Goal: Information Seeking & Learning: Compare options

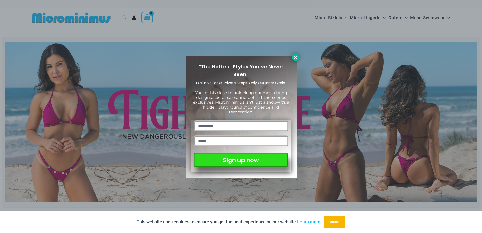
click at [295, 56] on icon at bounding box center [295, 57] width 5 height 5
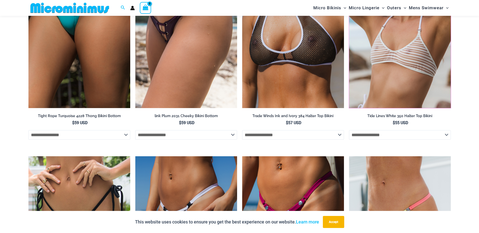
scroll to position [1586, 0]
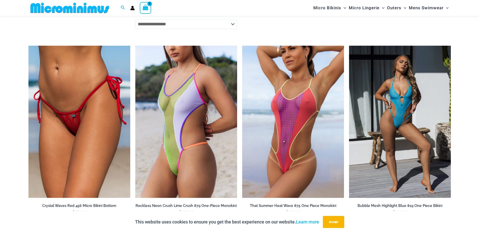
scroll to position [1990, 0]
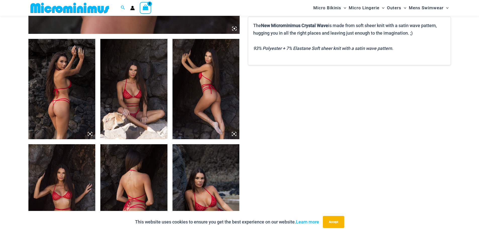
scroll to position [330, 0]
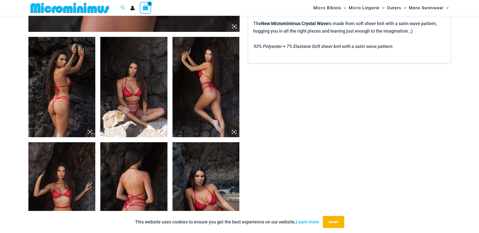
click at [134, 86] on img at bounding box center [133, 87] width 67 height 100
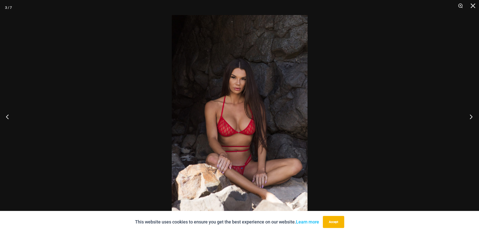
click at [471, 116] on button "Next" at bounding box center [469, 116] width 19 height 25
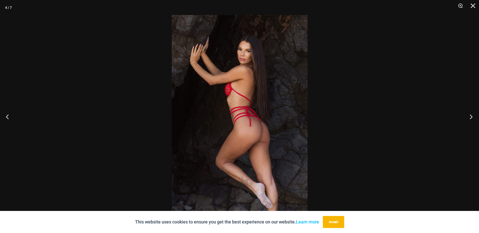
click at [471, 116] on button "Next" at bounding box center [469, 116] width 19 height 25
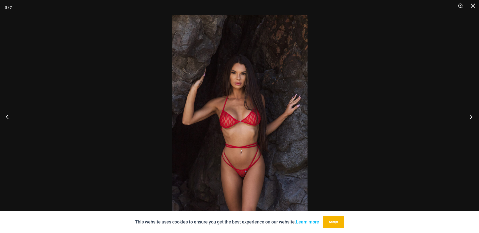
click at [471, 116] on button "Next" at bounding box center [469, 116] width 19 height 25
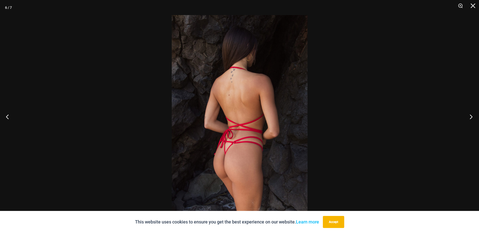
click at [471, 116] on button "Next" at bounding box center [469, 116] width 19 height 25
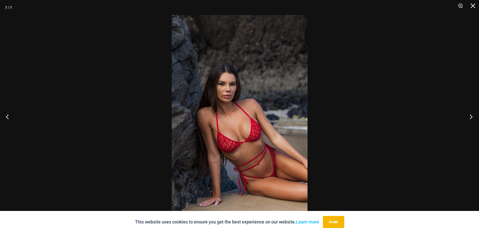
click at [471, 116] on button "Next" at bounding box center [469, 116] width 19 height 25
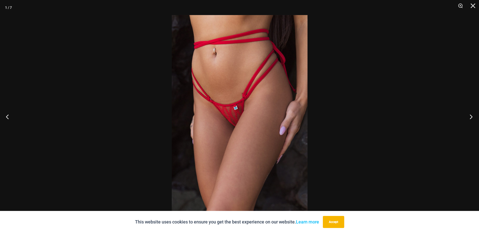
click at [471, 116] on button "Next" at bounding box center [469, 116] width 19 height 25
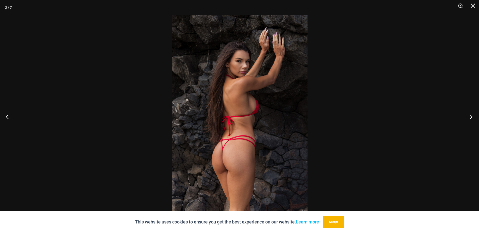
click at [471, 116] on button "Next" at bounding box center [469, 116] width 19 height 25
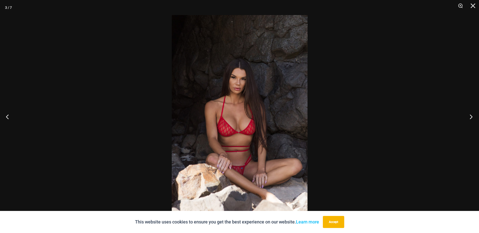
click at [471, 116] on button "Next" at bounding box center [469, 116] width 19 height 25
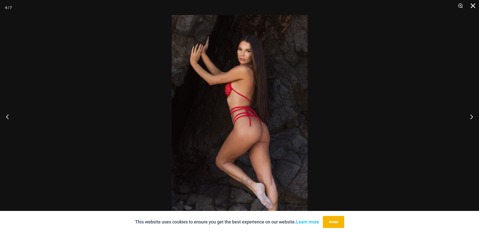
click at [474, 5] on button "Close" at bounding box center [470, 7] width 13 height 15
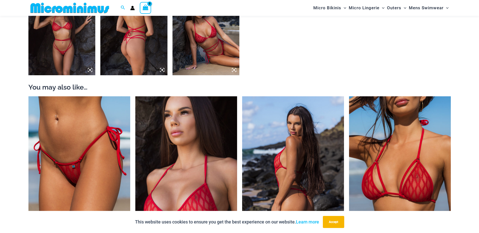
scroll to position [581, 0]
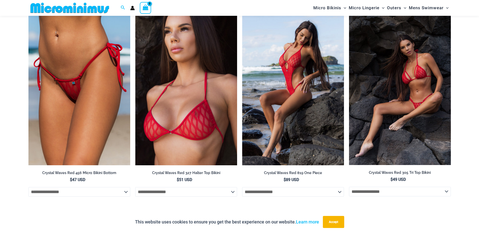
click at [405, 87] on img at bounding box center [400, 89] width 102 height 152
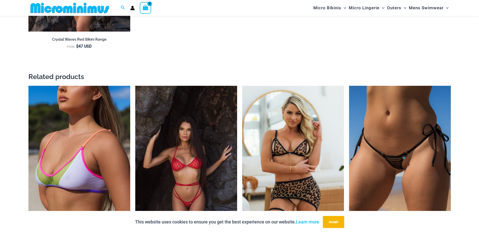
scroll to position [1084, 0]
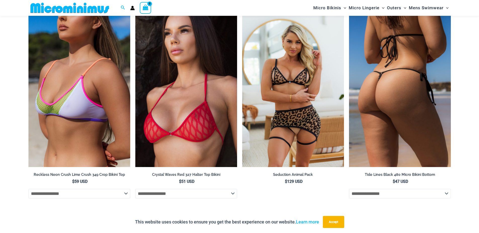
click at [383, 88] on img at bounding box center [400, 91] width 102 height 153
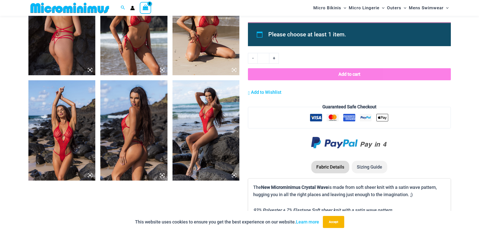
scroll to position [414, 0]
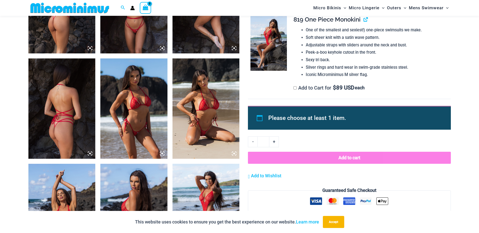
click at [204, 86] on img at bounding box center [205, 109] width 67 height 100
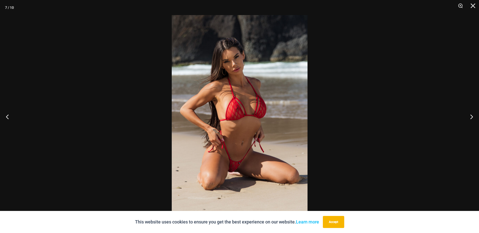
click at [251, 109] on img at bounding box center [240, 116] width 136 height 203
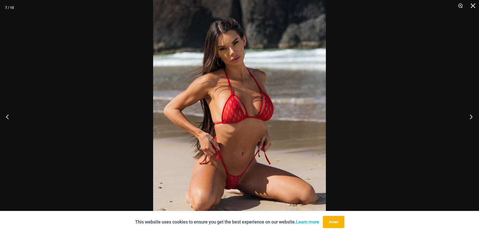
click at [468, 117] on button "Next" at bounding box center [469, 116] width 19 height 25
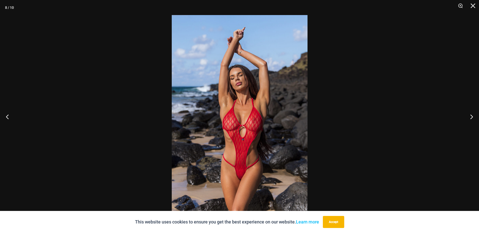
click at [245, 115] on img at bounding box center [240, 116] width 136 height 203
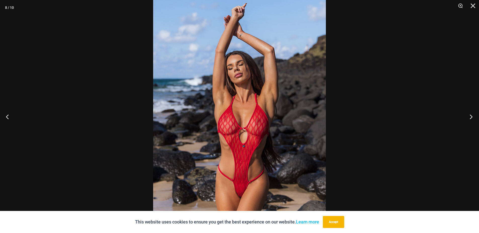
click at [470, 116] on button "Next" at bounding box center [469, 116] width 19 height 25
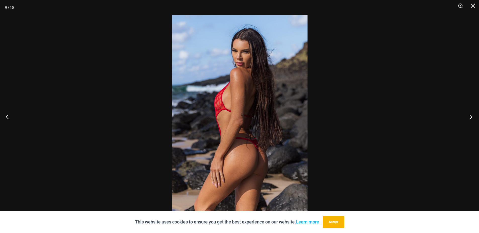
click at [470, 116] on button "Next" at bounding box center [469, 116] width 19 height 25
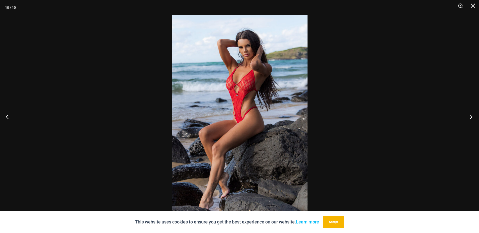
click at [470, 116] on button "Next" at bounding box center [469, 116] width 19 height 25
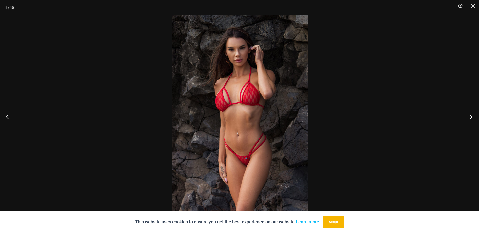
click at [470, 116] on button "Next" at bounding box center [469, 116] width 19 height 25
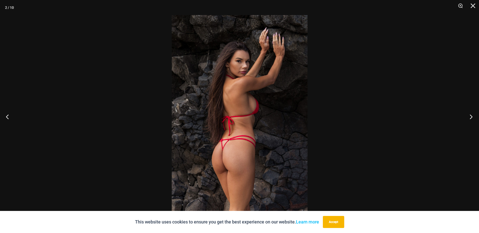
click at [470, 116] on button "Next" at bounding box center [469, 116] width 19 height 25
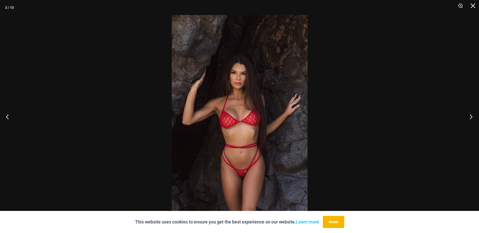
click at [470, 116] on button "Next" at bounding box center [469, 116] width 19 height 25
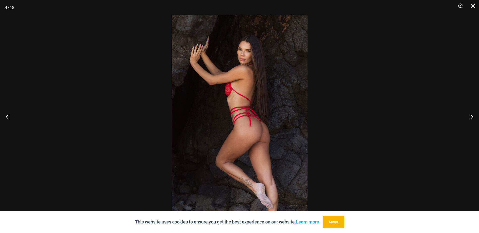
click at [472, 5] on button "Close" at bounding box center [470, 7] width 13 height 15
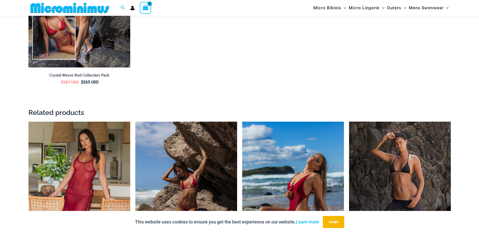
scroll to position [917, 0]
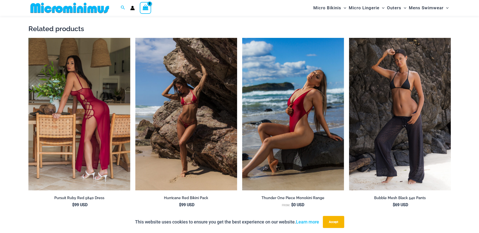
click at [83, 91] on img at bounding box center [79, 114] width 102 height 153
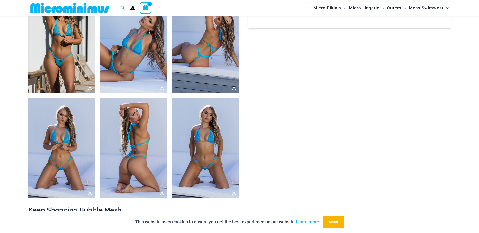
scroll to position [330, 0]
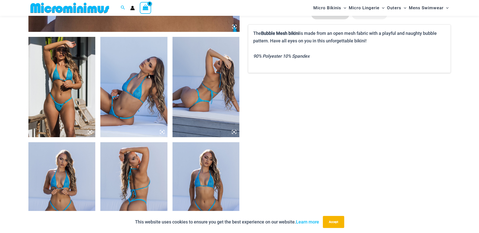
click at [62, 85] on img at bounding box center [61, 87] width 67 height 100
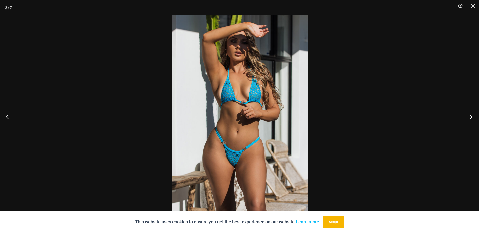
click at [470, 116] on button "Next" at bounding box center [469, 116] width 19 height 25
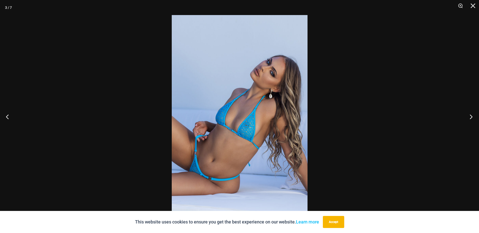
click at [470, 116] on button "Next" at bounding box center [469, 116] width 19 height 25
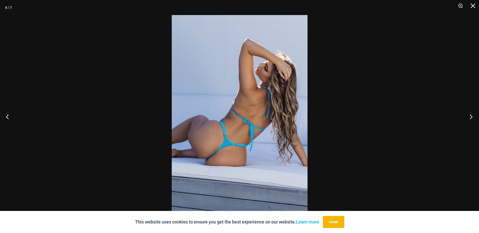
click at [469, 116] on button "Next" at bounding box center [469, 116] width 19 height 25
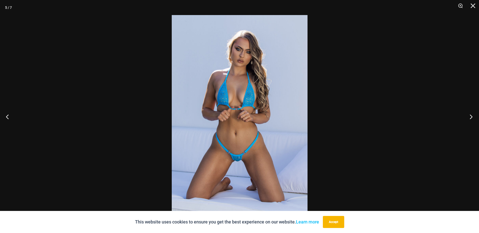
click at [469, 116] on button "Next" at bounding box center [469, 116] width 19 height 25
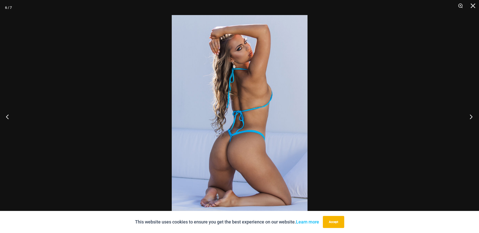
click at [469, 116] on button "Next" at bounding box center [469, 116] width 19 height 25
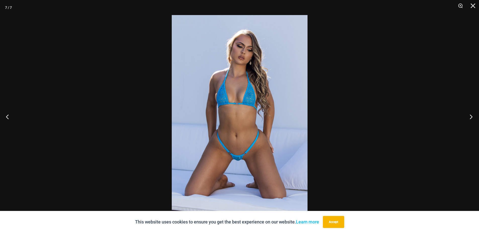
click at [469, 116] on button "Next" at bounding box center [469, 116] width 19 height 25
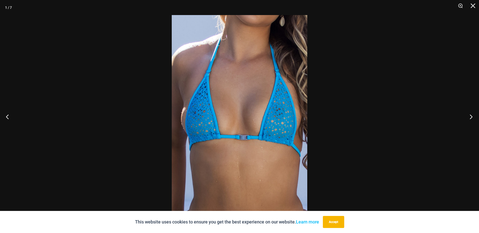
click at [469, 116] on button "Next" at bounding box center [469, 116] width 19 height 25
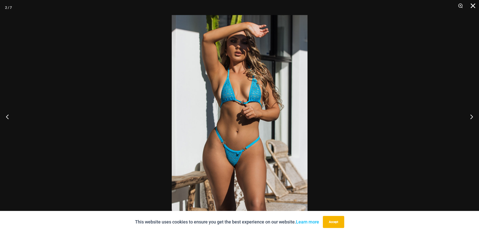
click at [472, 4] on button "Close" at bounding box center [470, 7] width 13 height 15
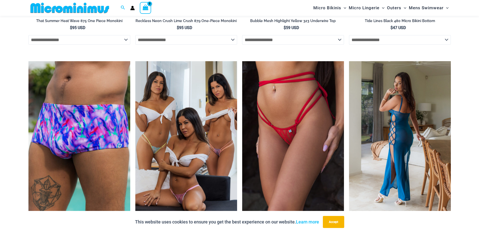
scroll to position [1168, 0]
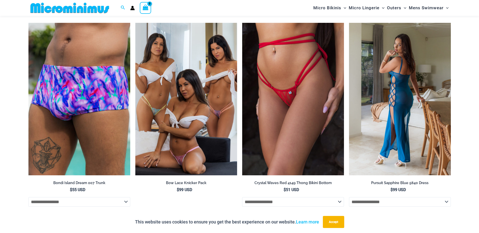
click at [393, 83] on img at bounding box center [400, 99] width 102 height 153
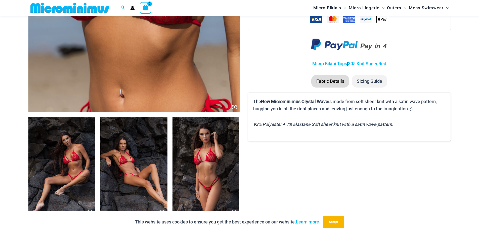
scroll to position [330, 0]
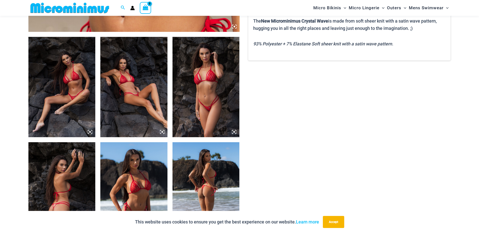
click at [72, 81] on img at bounding box center [61, 87] width 67 height 100
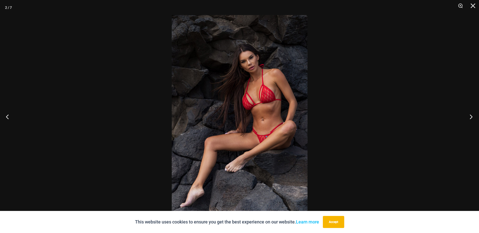
click at [469, 118] on button "Next" at bounding box center [469, 116] width 19 height 25
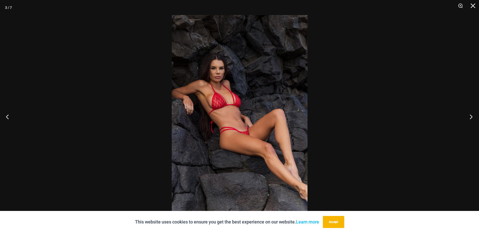
click at [470, 118] on button "Next" at bounding box center [469, 116] width 19 height 25
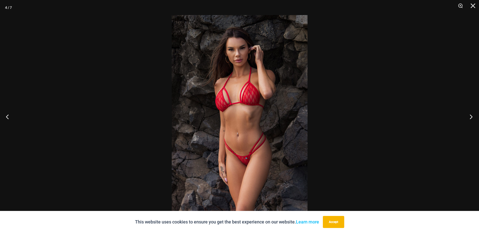
click at [471, 114] on button "Next" at bounding box center [469, 116] width 19 height 25
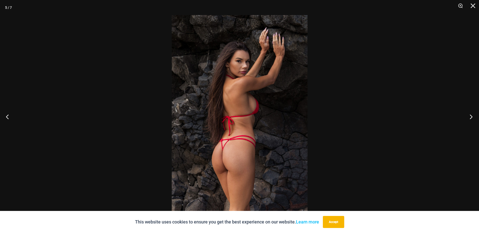
click at [471, 118] on button "Next" at bounding box center [469, 116] width 19 height 25
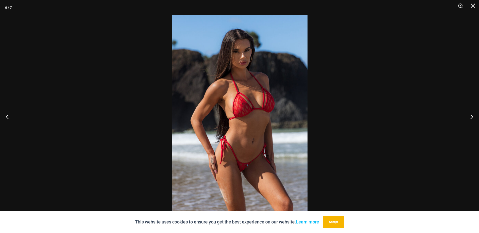
click at [242, 109] on img at bounding box center [240, 116] width 136 height 203
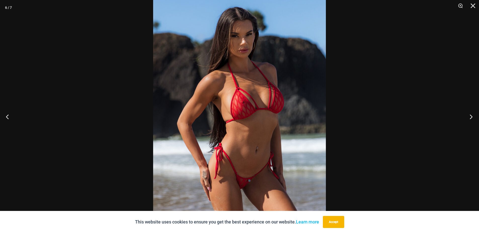
click at [469, 117] on button "Next" at bounding box center [469, 116] width 19 height 25
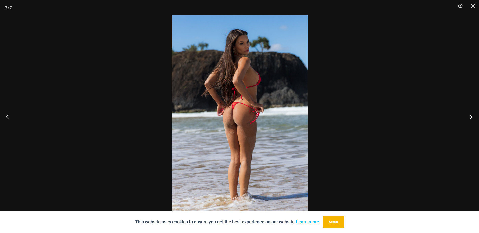
click at [469, 117] on button "Next" at bounding box center [469, 116] width 19 height 25
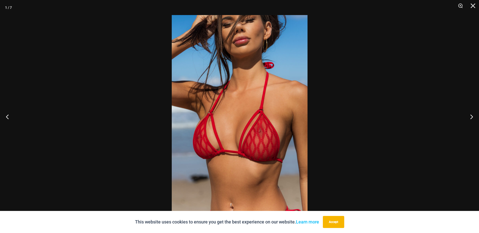
click at [269, 134] on img at bounding box center [240, 116] width 136 height 203
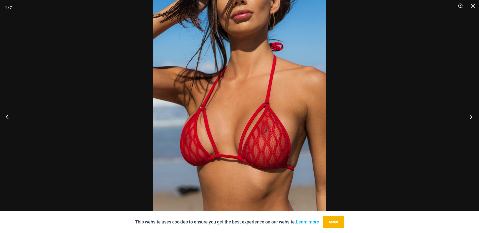
click at [468, 117] on button "Next" at bounding box center [469, 116] width 19 height 25
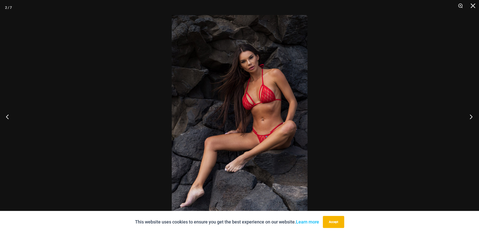
click at [468, 117] on button "Next" at bounding box center [469, 116] width 19 height 25
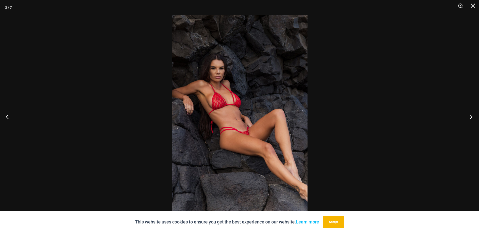
click at [468, 117] on button "Next" at bounding box center [469, 116] width 19 height 25
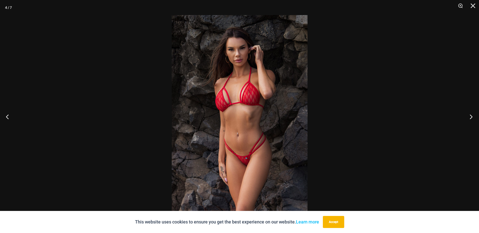
click at [468, 117] on button "Next" at bounding box center [469, 116] width 19 height 25
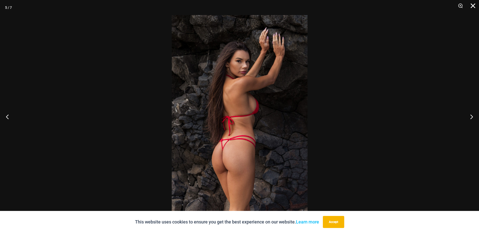
click at [472, 5] on button "Close" at bounding box center [470, 7] width 13 height 15
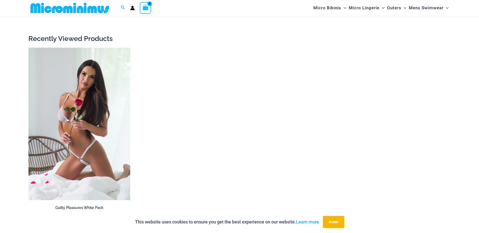
scroll to position [2089, 0]
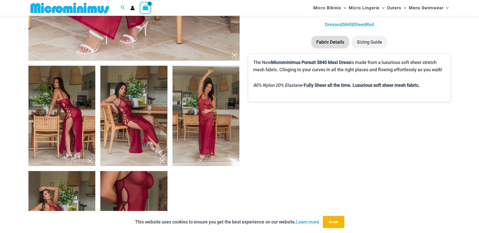
scroll to position [330, 0]
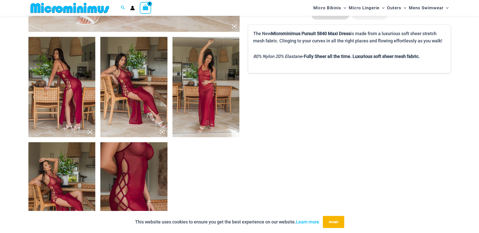
click at [74, 83] on img at bounding box center [61, 87] width 67 height 100
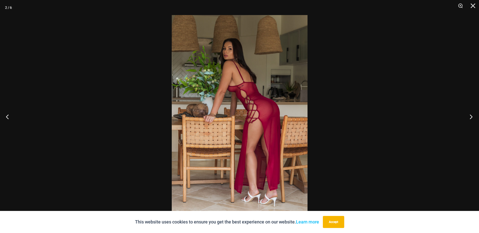
click at [470, 114] on button "Next" at bounding box center [469, 116] width 19 height 25
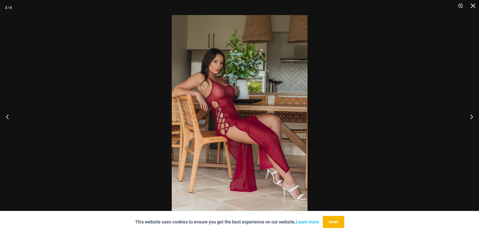
click at [236, 98] on img at bounding box center [240, 116] width 136 height 203
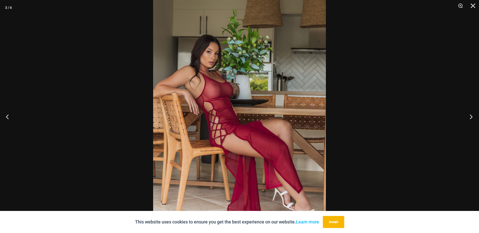
click at [471, 119] on button "Next" at bounding box center [469, 116] width 19 height 25
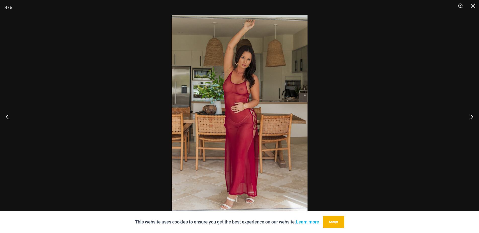
click at [234, 88] on img at bounding box center [240, 116] width 136 height 203
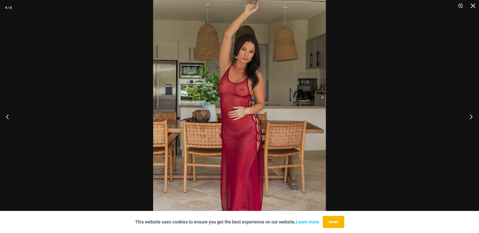
click at [470, 118] on button "Next" at bounding box center [469, 116] width 19 height 25
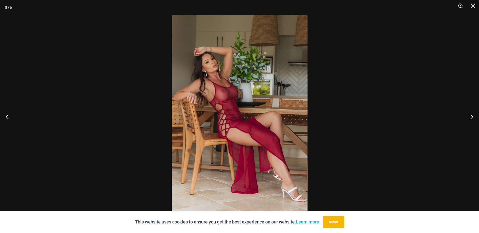
click at [219, 91] on img at bounding box center [240, 116] width 136 height 203
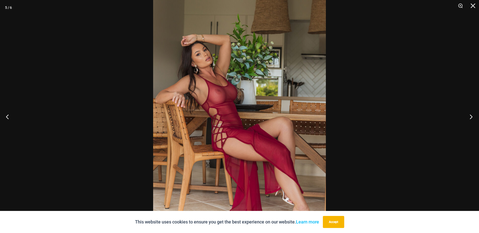
click at [469, 117] on button "Next" at bounding box center [469, 116] width 19 height 25
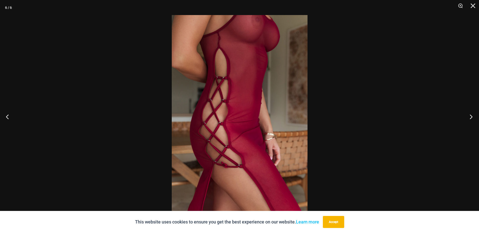
click at [470, 117] on button "Next" at bounding box center [469, 116] width 19 height 25
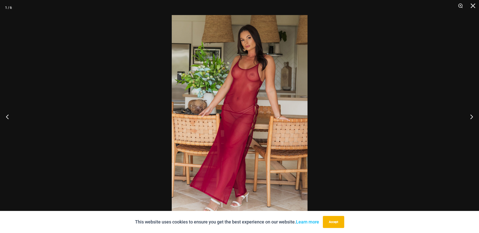
click at [229, 69] on img at bounding box center [240, 116] width 136 height 203
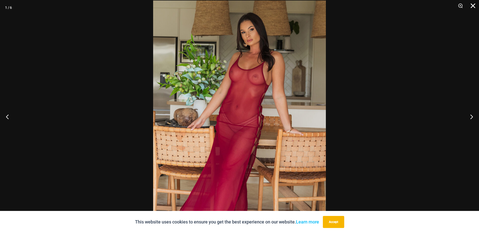
click at [473, 6] on button "Close" at bounding box center [470, 7] width 13 height 15
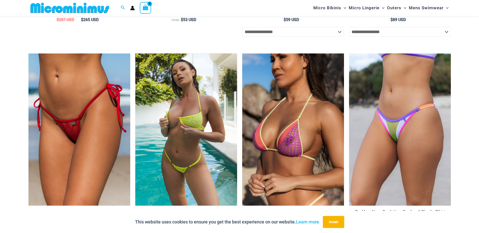
scroll to position [749, 0]
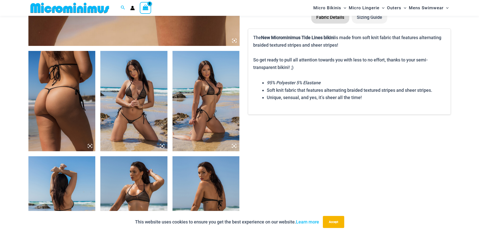
scroll to position [330, 0]
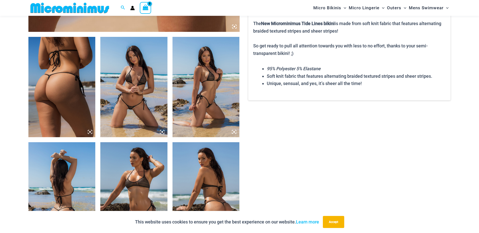
click at [150, 92] on img at bounding box center [133, 87] width 67 height 100
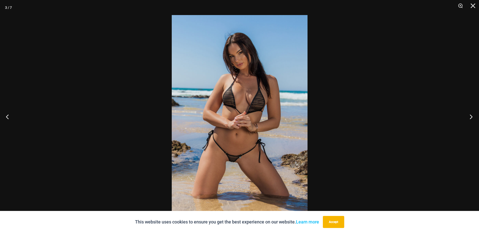
click at [466, 119] on button "Next" at bounding box center [469, 116] width 19 height 25
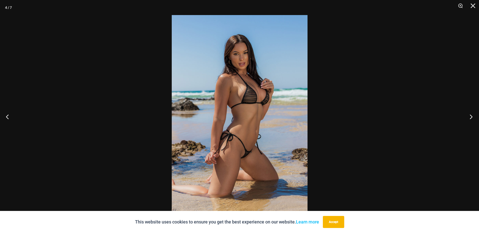
click at [466, 119] on button "Next" at bounding box center [469, 116] width 19 height 25
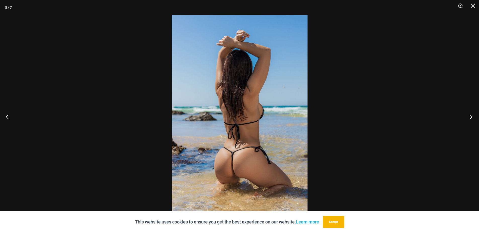
click at [466, 119] on button "Next" at bounding box center [469, 116] width 19 height 25
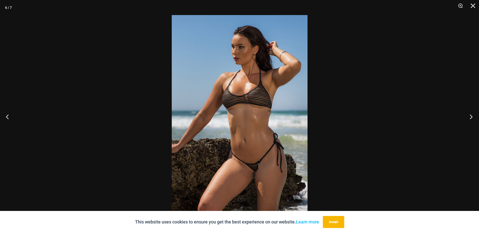
click at [466, 119] on button "Next" at bounding box center [469, 116] width 19 height 25
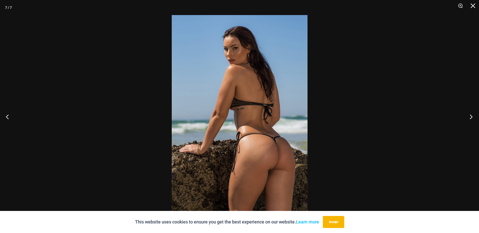
click at [466, 119] on button "Next" at bounding box center [469, 116] width 19 height 25
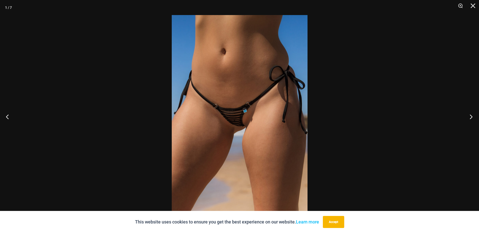
click at [466, 119] on button "Next" at bounding box center [469, 116] width 19 height 25
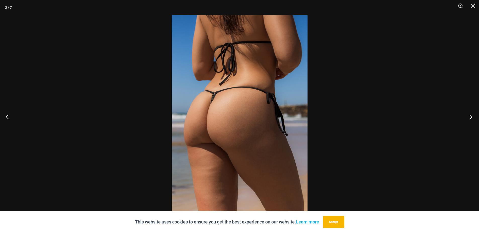
click at [466, 119] on button "Next" at bounding box center [469, 116] width 19 height 25
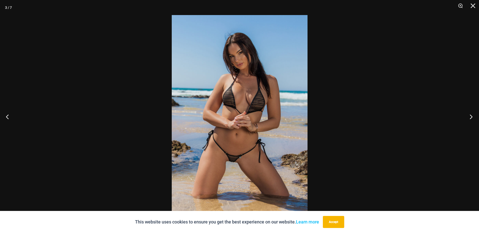
click at [466, 119] on button "Next" at bounding box center [469, 116] width 19 height 25
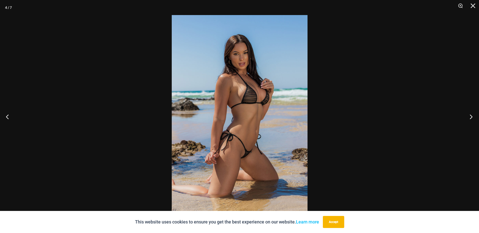
click at [466, 119] on button "Next" at bounding box center [469, 116] width 19 height 25
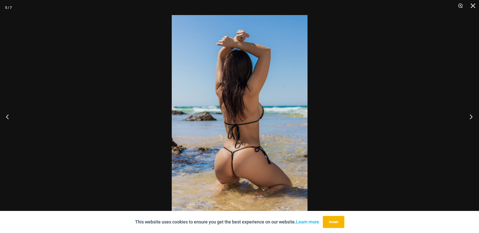
click at [466, 119] on button "Next" at bounding box center [469, 116] width 19 height 25
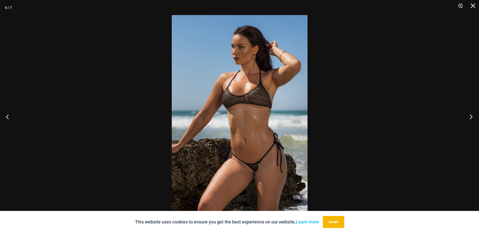
click at [466, 119] on button "Next" at bounding box center [469, 116] width 19 height 25
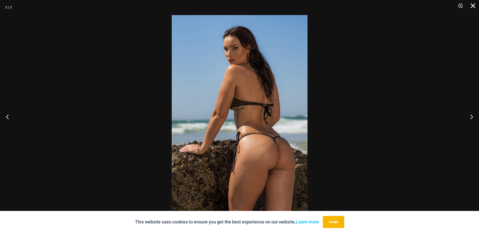
click at [472, 5] on button "Close" at bounding box center [470, 7] width 13 height 15
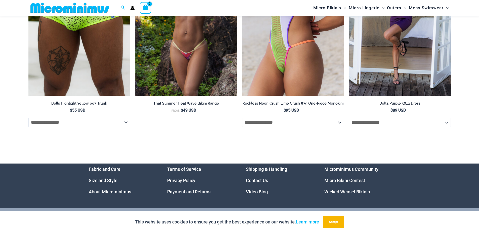
scroll to position [1670, 0]
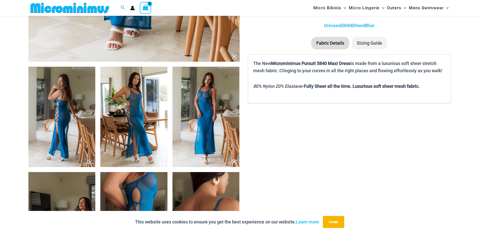
scroll to position [330, 0]
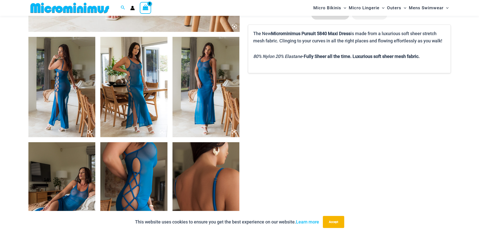
click at [58, 94] on img at bounding box center [61, 87] width 67 height 100
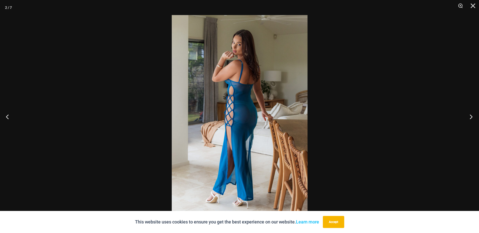
click at [471, 117] on button "Next" at bounding box center [469, 116] width 19 height 25
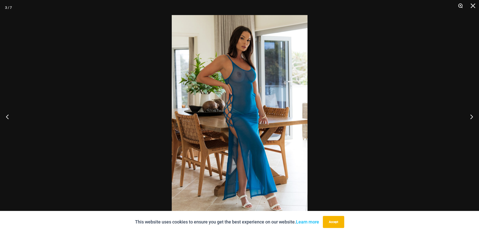
click at [458, 5] on button "Zoom" at bounding box center [458, 7] width 13 height 15
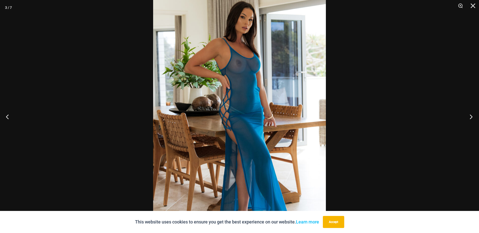
click at [470, 115] on button "Next" at bounding box center [469, 116] width 19 height 25
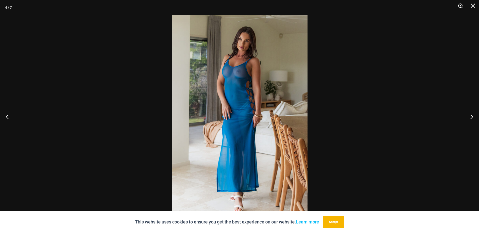
click at [459, 5] on button "Zoom" at bounding box center [458, 7] width 13 height 15
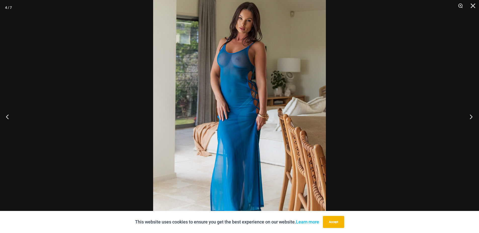
click at [469, 115] on button "Next" at bounding box center [469, 116] width 19 height 25
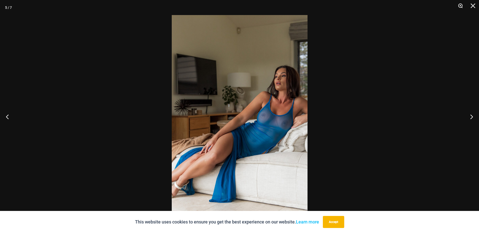
click at [459, 7] on button "Zoom" at bounding box center [458, 7] width 13 height 15
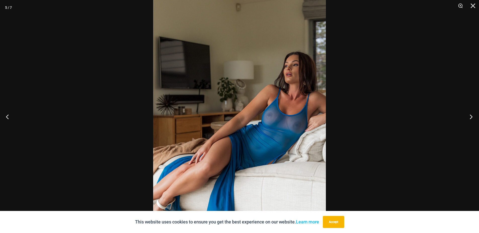
click at [471, 118] on button "Next" at bounding box center [469, 116] width 19 height 25
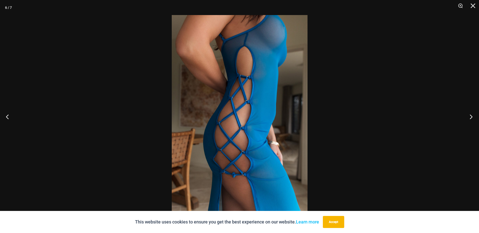
click at [471, 118] on button "Next" at bounding box center [469, 116] width 19 height 25
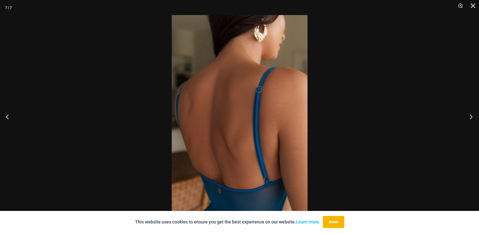
click at [471, 118] on button "Next" at bounding box center [469, 116] width 19 height 25
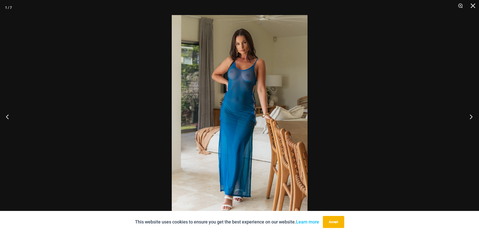
click at [471, 118] on button "Next" at bounding box center [469, 116] width 19 height 25
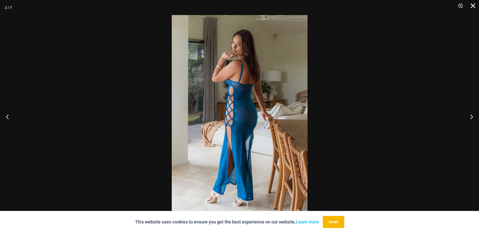
click at [473, 6] on button "Close" at bounding box center [470, 7] width 13 height 15
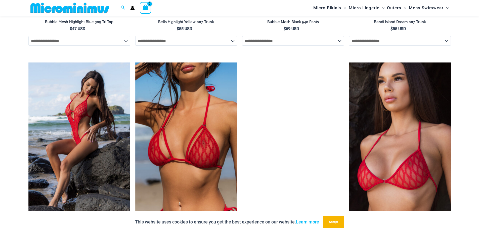
scroll to position [1084, 0]
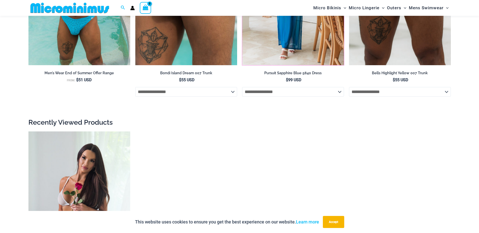
scroll to position [1670, 0]
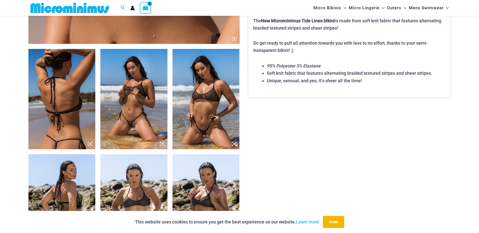
scroll to position [330, 0]
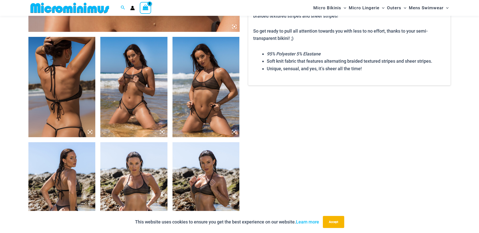
click at [62, 91] on img at bounding box center [61, 87] width 67 height 100
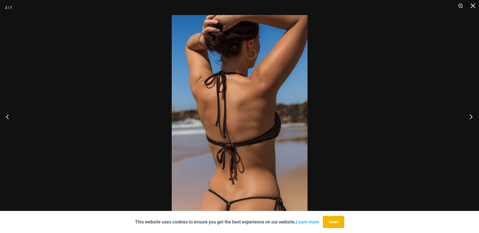
click at [469, 116] on button "Next" at bounding box center [469, 116] width 19 height 25
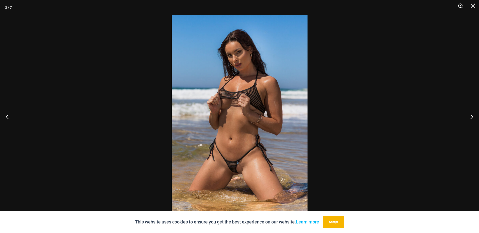
click at [459, 6] on button "Zoom" at bounding box center [458, 7] width 13 height 15
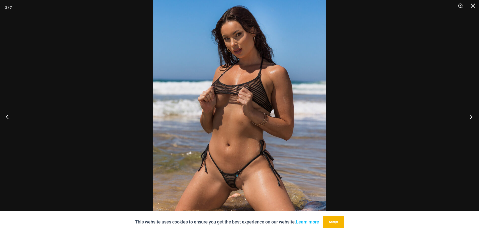
click at [470, 117] on button "Next" at bounding box center [469, 116] width 19 height 25
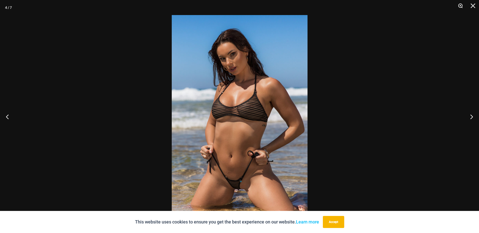
click at [459, 6] on button "Zoom" at bounding box center [458, 7] width 13 height 15
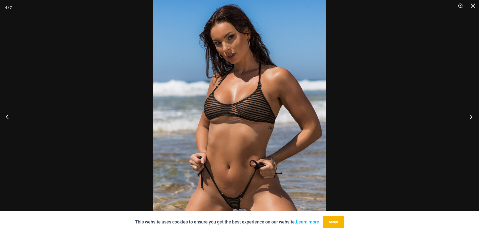
click at [471, 116] on button "Next" at bounding box center [469, 116] width 19 height 25
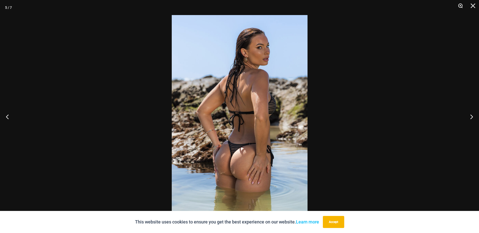
click at [458, 7] on button "Zoom" at bounding box center [458, 7] width 13 height 15
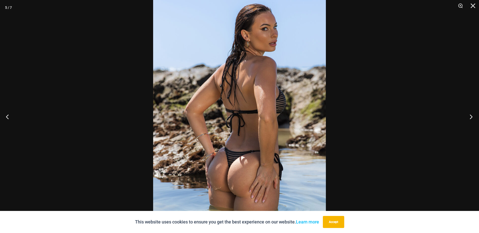
click at [471, 116] on button "Next" at bounding box center [469, 116] width 19 height 25
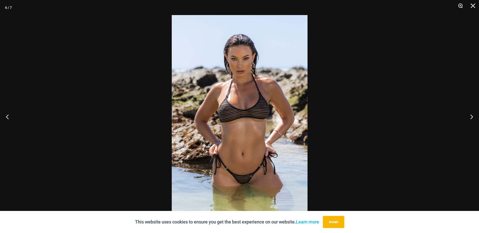
click at [459, 4] on button "Zoom" at bounding box center [458, 7] width 13 height 15
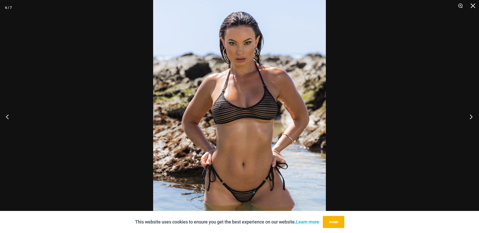
click at [471, 116] on button "Next" at bounding box center [469, 116] width 19 height 25
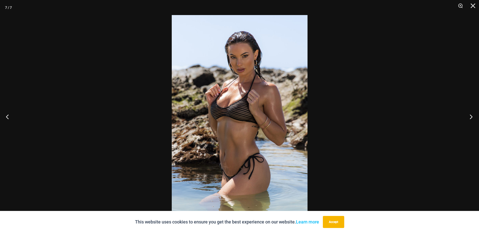
click at [471, 116] on button "Next" at bounding box center [469, 116] width 19 height 25
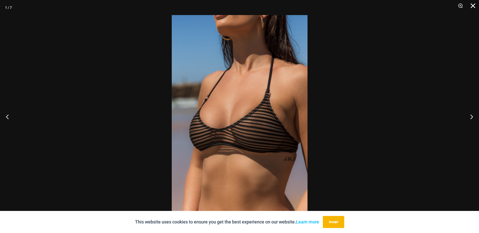
click at [471, 3] on button "Close" at bounding box center [470, 7] width 13 height 15
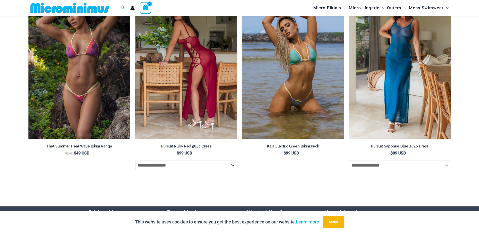
scroll to position [1542, 0]
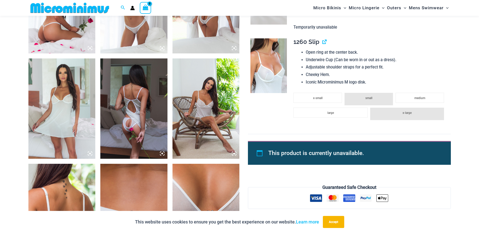
scroll to position [330, 0]
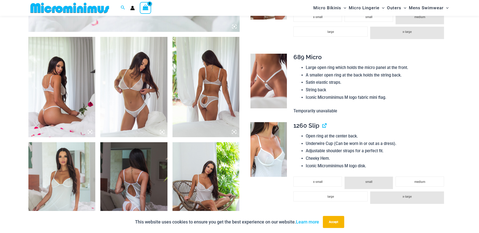
click at [59, 84] on img at bounding box center [61, 87] width 67 height 100
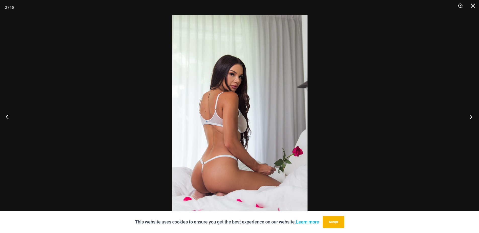
click at [469, 115] on button "Next" at bounding box center [469, 116] width 19 height 25
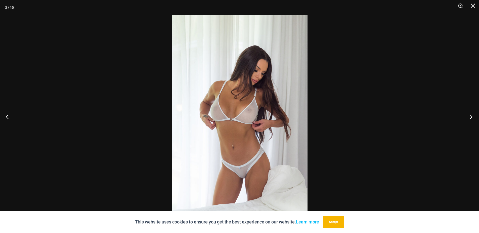
click at [469, 115] on button "Next" at bounding box center [469, 116] width 19 height 25
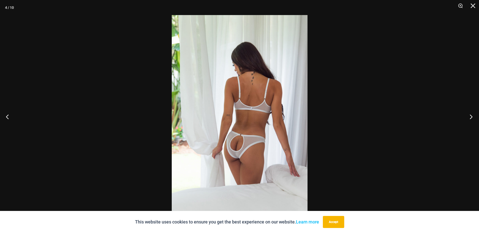
click at [469, 115] on button "Next" at bounding box center [469, 116] width 19 height 25
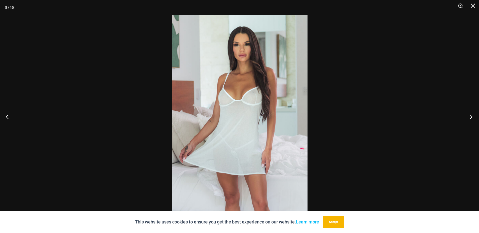
click at [470, 115] on button "Next" at bounding box center [469, 116] width 19 height 25
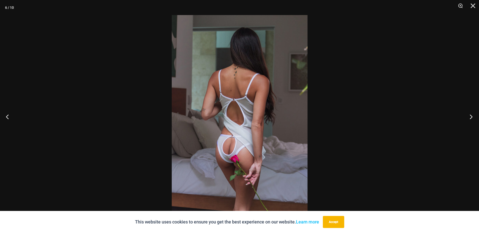
click at [470, 115] on button "Next" at bounding box center [469, 116] width 19 height 25
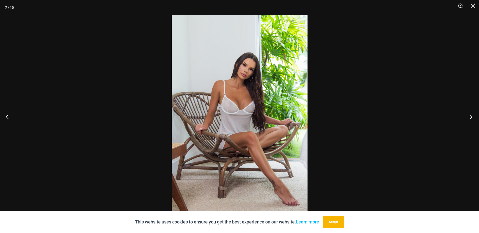
click at [470, 115] on button "Next" at bounding box center [469, 116] width 19 height 25
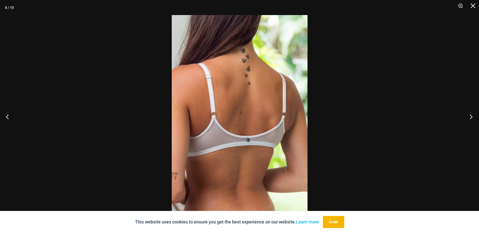
click at [470, 115] on button "Next" at bounding box center [469, 116] width 19 height 25
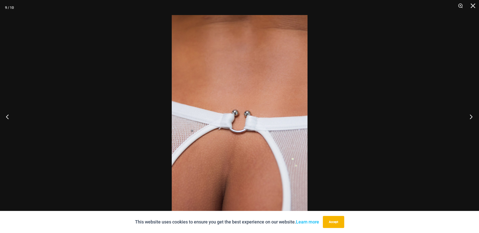
click at [470, 115] on button "Next" at bounding box center [469, 116] width 19 height 25
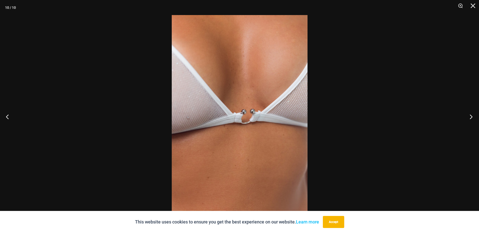
click at [470, 115] on button "Next" at bounding box center [469, 116] width 19 height 25
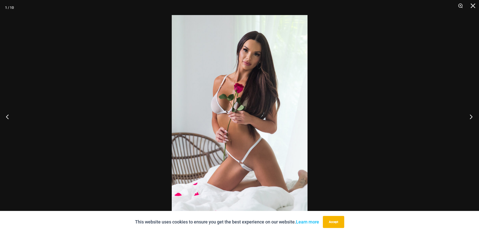
click at [470, 115] on button "Next" at bounding box center [469, 116] width 19 height 25
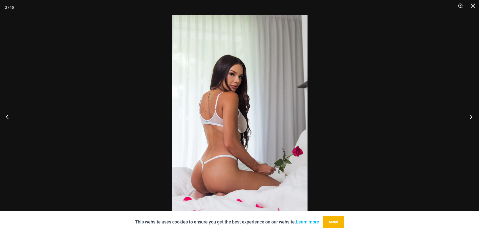
click at [471, 115] on button "Next" at bounding box center [469, 116] width 19 height 25
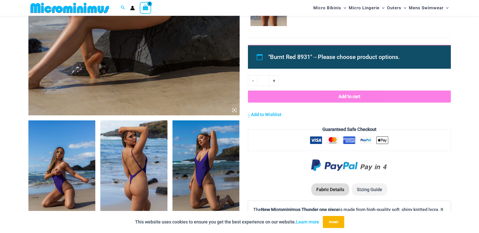
scroll to position [330, 0]
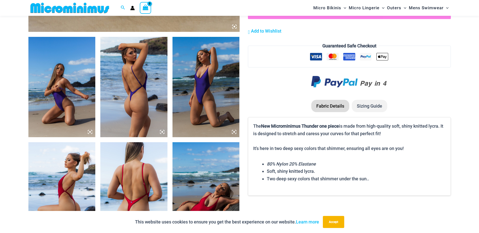
click at [63, 87] on img at bounding box center [61, 87] width 67 height 100
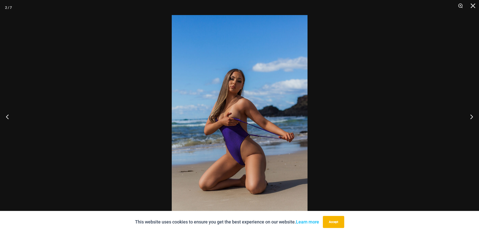
click at [246, 121] on img at bounding box center [240, 116] width 136 height 203
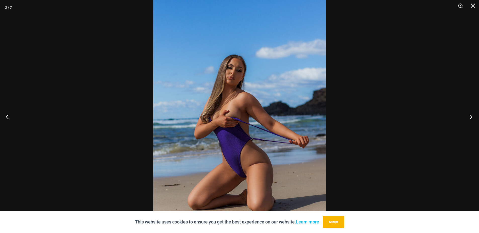
click at [471, 115] on button "Next" at bounding box center [469, 116] width 19 height 25
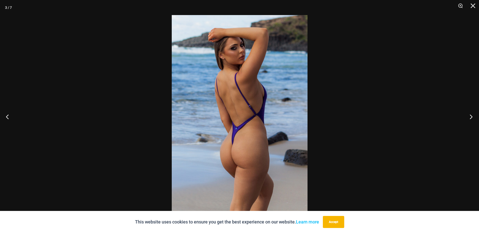
click at [470, 116] on button "Next" at bounding box center [469, 116] width 19 height 25
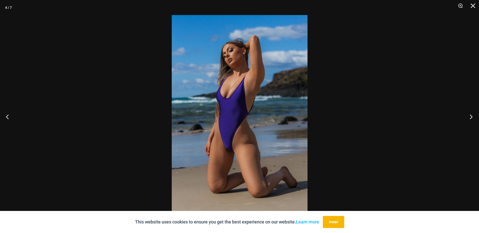
click at [470, 116] on button "Next" at bounding box center [469, 116] width 19 height 25
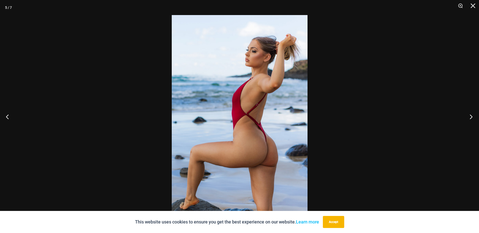
click at [470, 116] on button "Next" at bounding box center [469, 116] width 19 height 25
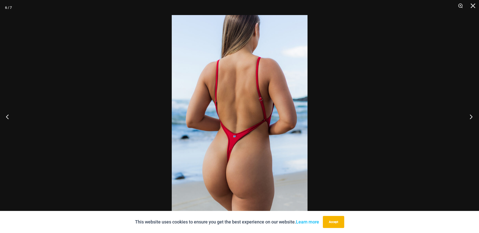
click at [470, 116] on button "Next" at bounding box center [469, 116] width 19 height 25
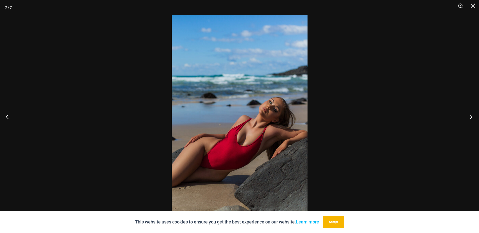
click at [471, 116] on button "Next" at bounding box center [469, 116] width 19 height 25
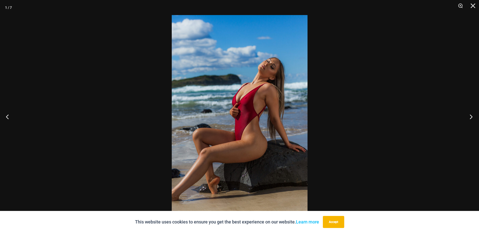
click at [471, 116] on button "Next" at bounding box center [469, 116] width 19 height 25
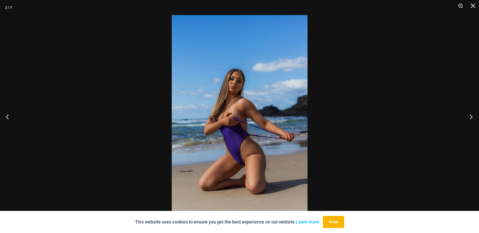
click at [471, 116] on button "Next" at bounding box center [469, 116] width 19 height 25
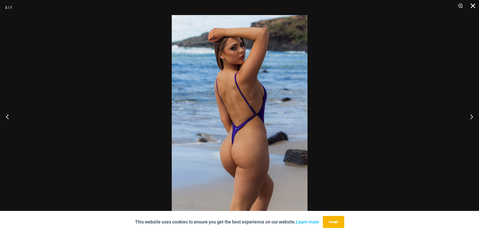
click at [473, 6] on button "Close" at bounding box center [470, 7] width 13 height 15
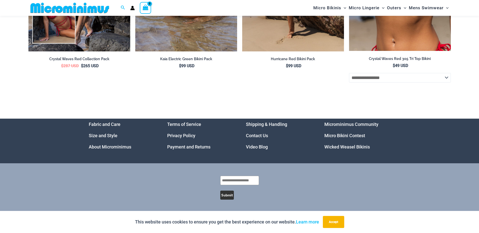
scroll to position [1609, 0]
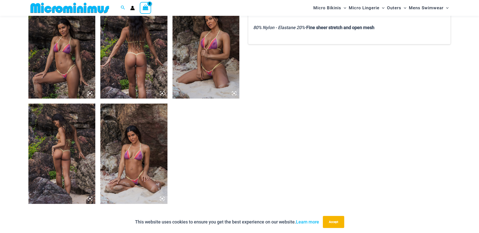
scroll to position [414, 0]
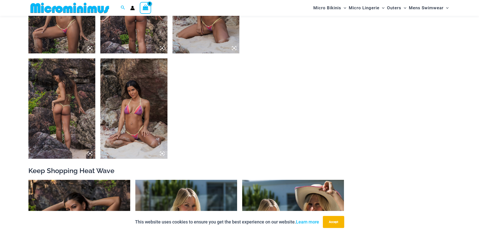
click at [66, 31] on img at bounding box center [61, 3] width 67 height 100
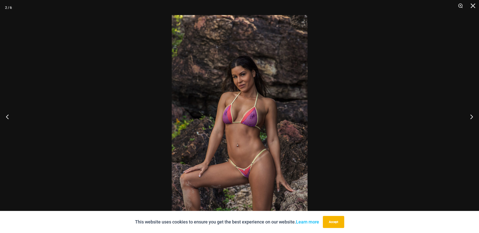
click at [249, 112] on img at bounding box center [240, 116] width 136 height 203
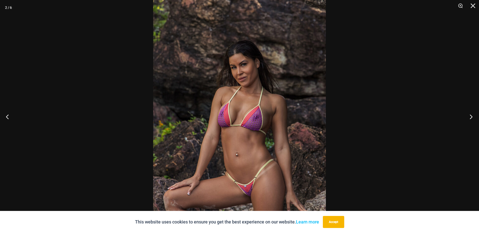
click at [469, 115] on button "Next" at bounding box center [469, 116] width 19 height 25
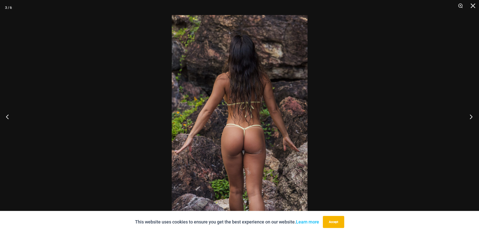
click at [469, 115] on button "Next" at bounding box center [469, 116] width 19 height 25
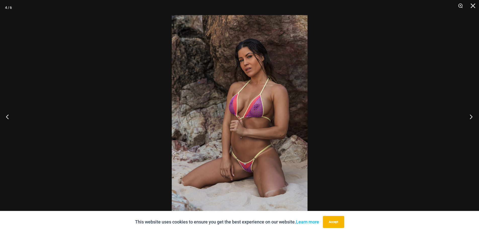
click at [470, 114] on button "Next" at bounding box center [469, 116] width 19 height 25
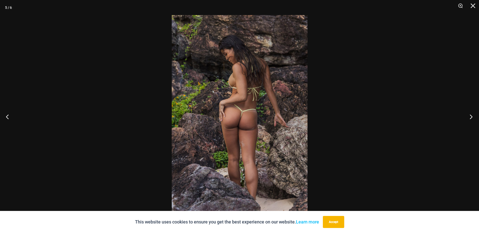
click at [470, 114] on button "Next" at bounding box center [469, 116] width 19 height 25
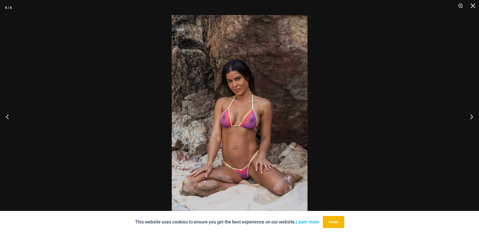
click at [238, 136] on img at bounding box center [240, 116] width 136 height 203
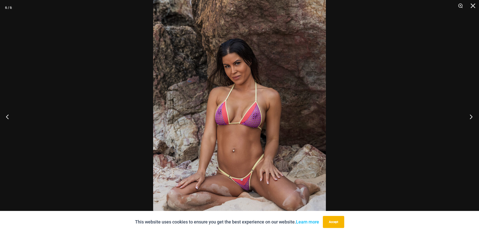
click at [470, 117] on button "Next" at bounding box center [469, 116] width 19 height 25
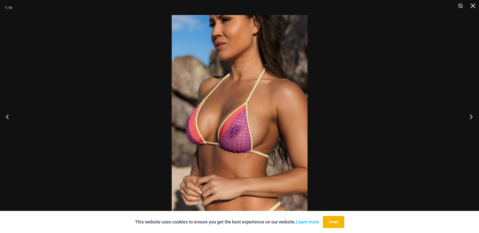
click at [470, 117] on button "Next" at bounding box center [469, 116] width 19 height 25
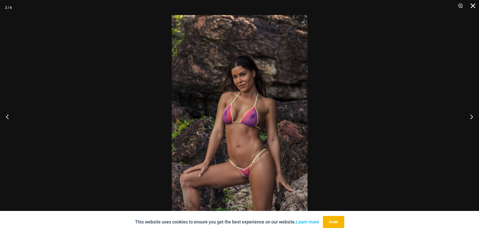
click at [472, 7] on button "Close" at bounding box center [470, 7] width 13 height 15
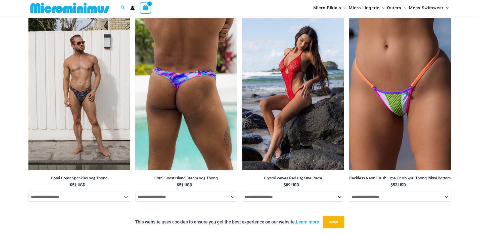
scroll to position [1670, 0]
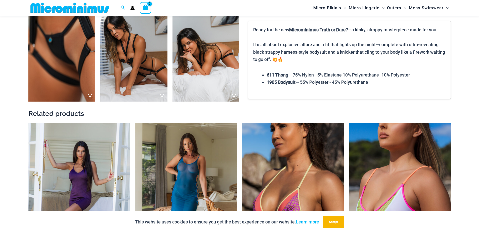
scroll to position [581, 0]
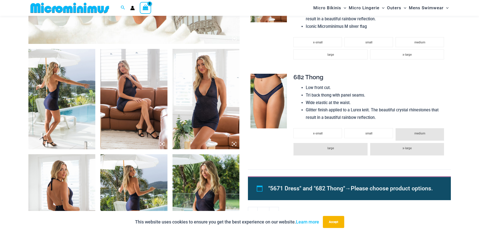
scroll to position [330, 0]
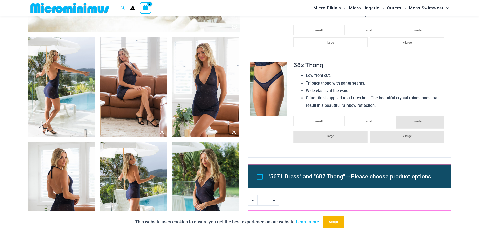
click at [219, 92] on img at bounding box center [205, 87] width 67 height 100
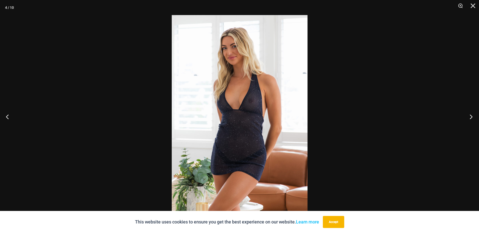
click at [469, 117] on button "Next" at bounding box center [469, 116] width 19 height 25
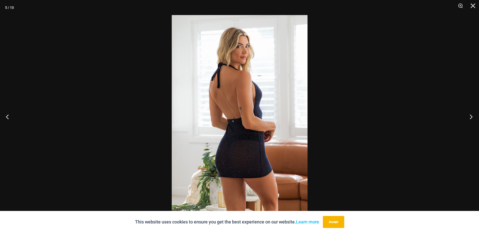
click at [469, 117] on button "Next" at bounding box center [469, 116] width 19 height 25
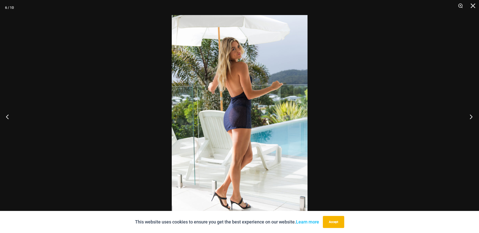
click at [469, 117] on button "Next" at bounding box center [469, 116] width 19 height 25
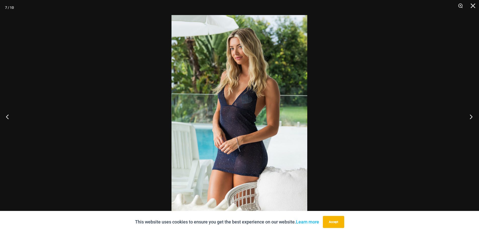
click at [469, 117] on button "Next" at bounding box center [469, 116] width 19 height 25
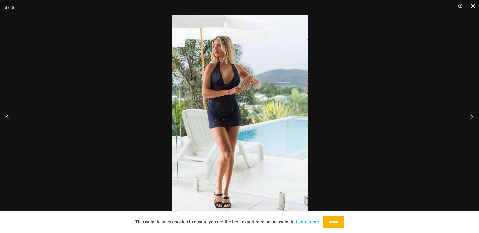
click at [473, 4] on button "Close" at bounding box center [470, 7] width 13 height 15
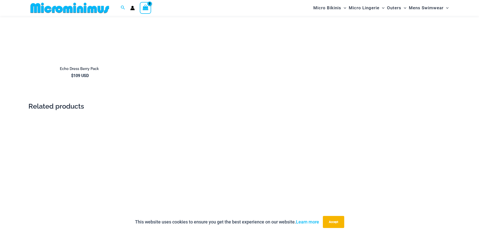
scroll to position [917, 0]
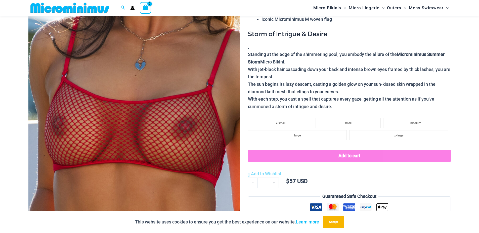
scroll to position [330, 0]
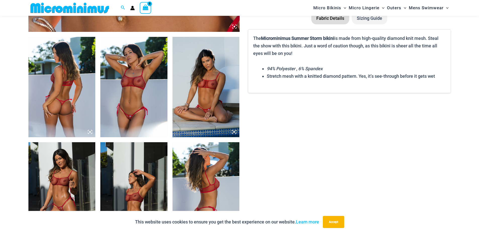
click at [122, 88] on img at bounding box center [133, 87] width 67 height 100
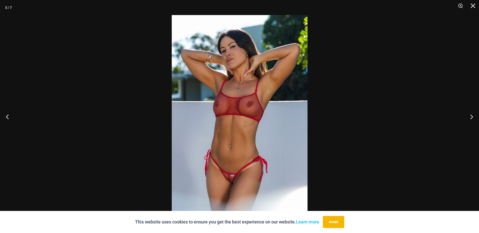
click at [230, 108] on img at bounding box center [240, 116] width 136 height 203
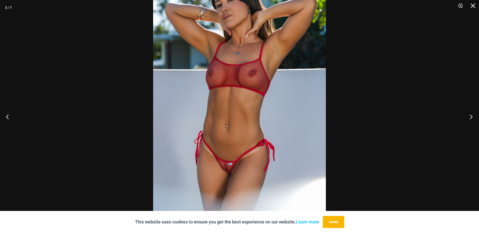
click at [471, 116] on button "Next" at bounding box center [469, 116] width 19 height 25
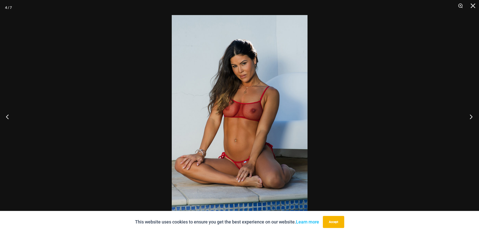
click at [471, 116] on button "Next" at bounding box center [469, 116] width 19 height 25
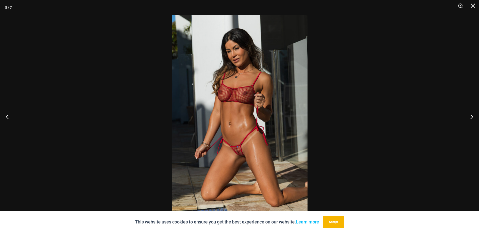
click at [216, 113] on img at bounding box center [240, 116] width 136 height 203
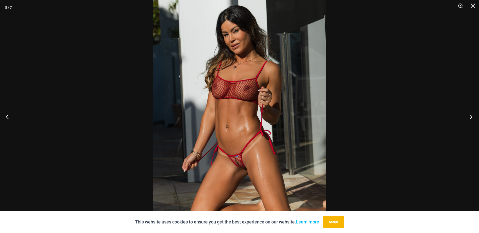
click at [471, 116] on button "Next" at bounding box center [469, 116] width 19 height 25
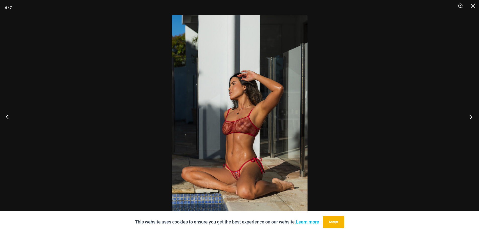
click at [471, 116] on button "Next" at bounding box center [469, 116] width 19 height 25
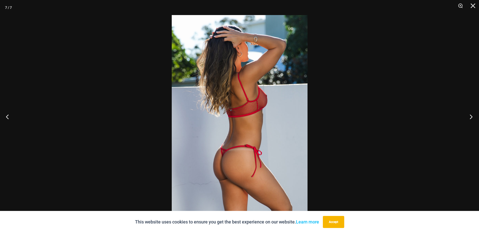
click at [471, 116] on button "Next" at bounding box center [469, 116] width 19 height 25
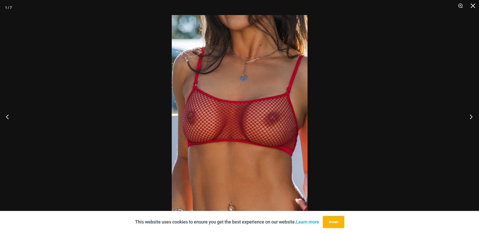
click at [471, 116] on button "Next" at bounding box center [469, 116] width 19 height 25
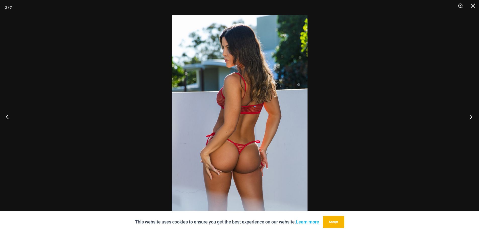
click at [471, 116] on button "Next" at bounding box center [469, 116] width 19 height 25
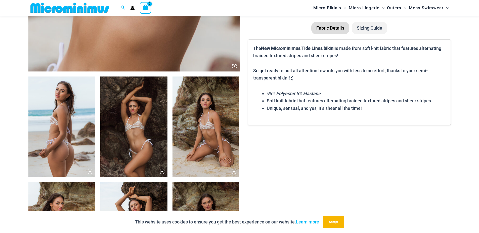
scroll to position [330, 0]
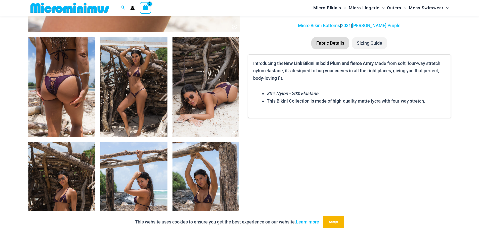
scroll to position [414, 0]
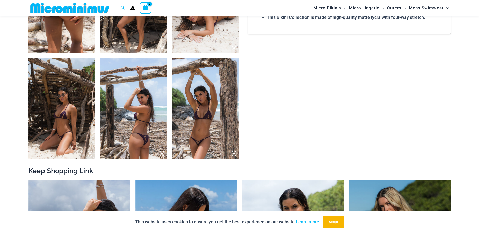
click at [199, 130] on img at bounding box center [205, 109] width 67 height 100
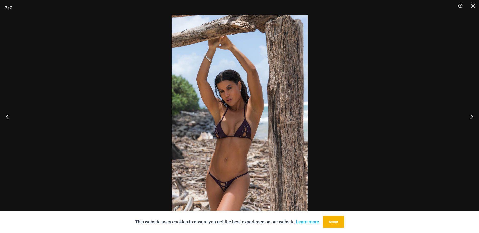
click at [227, 147] on img at bounding box center [240, 116] width 136 height 203
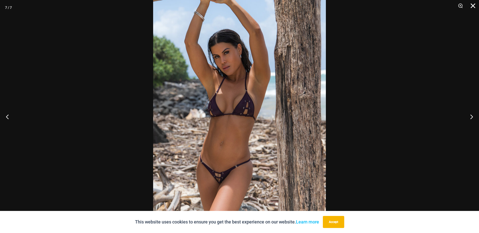
click at [470, 7] on button "Close" at bounding box center [470, 7] width 13 height 15
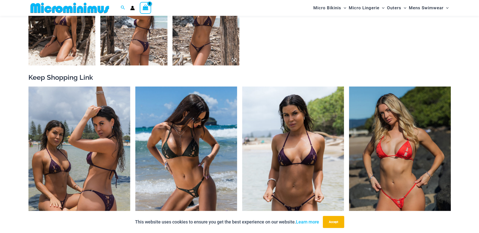
scroll to position [581, 0]
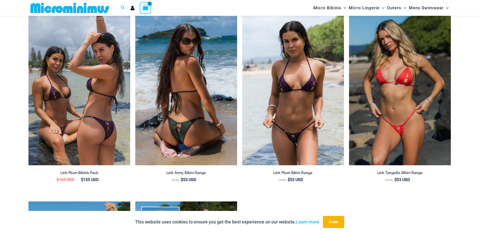
drag, startPoint x: 87, startPoint y: 90, endPoint x: 190, endPoint y: 87, distance: 103.3
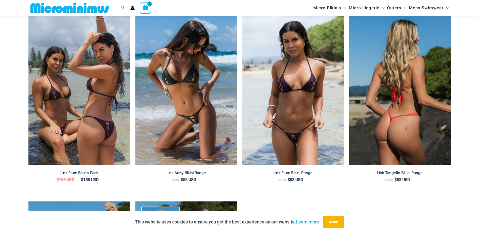
drag, startPoint x: 390, startPoint y: 70, endPoint x: 404, endPoint y: 73, distance: 13.8
click at [404, 73] on img at bounding box center [400, 89] width 102 height 153
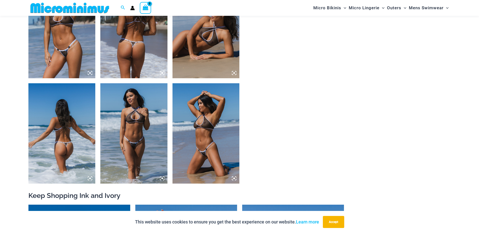
scroll to position [498, 0]
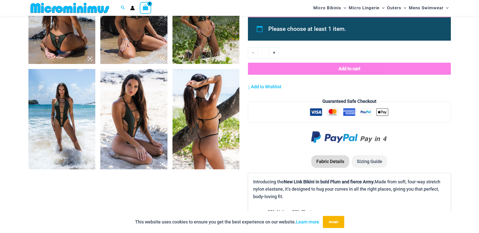
scroll to position [414, 0]
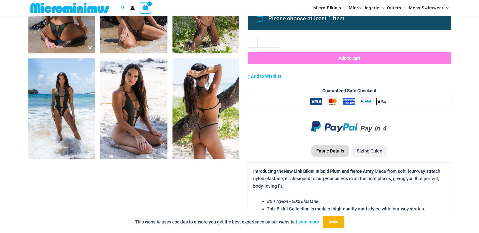
click at [66, 106] on img at bounding box center [61, 109] width 67 height 100
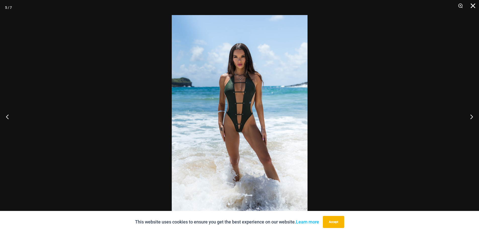
click at [472, 5] on button "Close" at bounding box center [470, 7] width 13 height 15
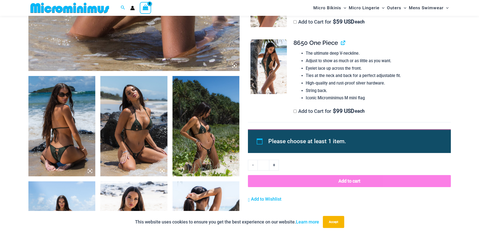
scroll to position [247, 0]
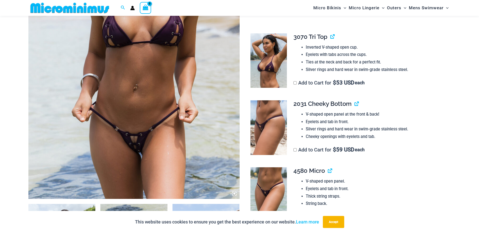
scroll to position [330, 0]
